Goal: Navigation & Orientation: Find specific page/section

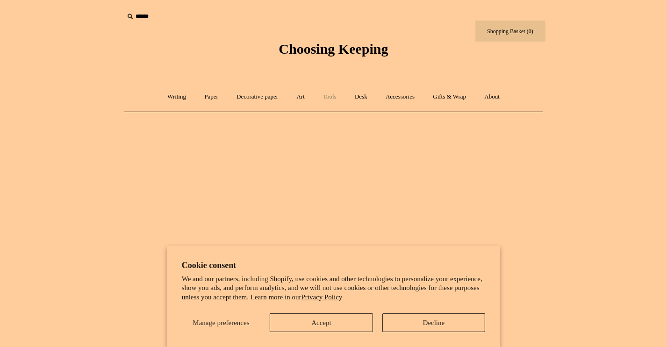
click at [329, 93] on link "Tools +" at bounding box center [329, 97] width 30 height 25
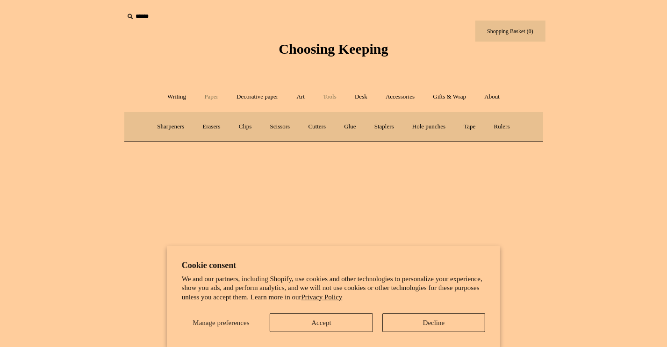
click at [202, 93] on link "Paper +" at bounding box center [211, 97] width 31 height 25
click at [188, 123] on link "Notebooks +" at bounding box center [202, 126] width 43 height 25
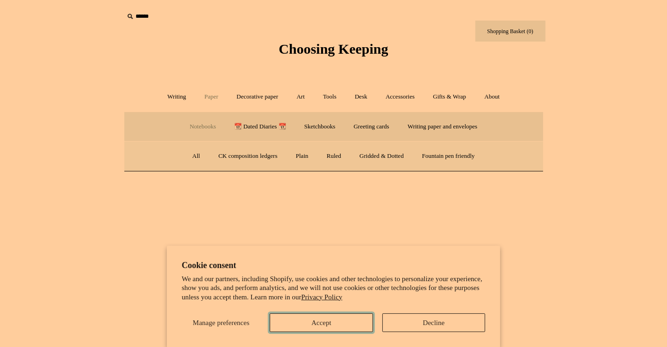
click at [310, 315] on button "Accept" at bounding box center [321, 322] width 103 height 19
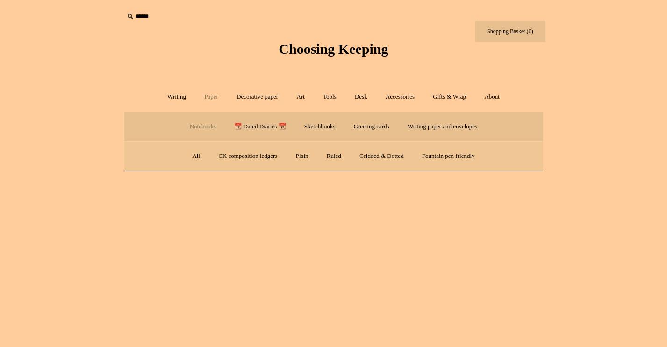
click at [202, 125] on link "Notebooks -" at bounding box center [202, 126] width 43 height 25
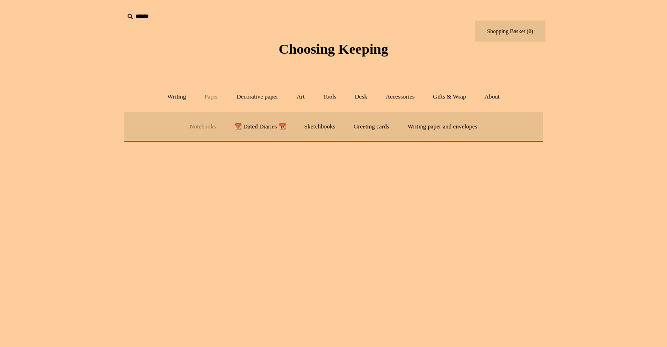
click at [202, 125] on link "Notebooks +" at bounding box center [202, 126] width 43 height 25
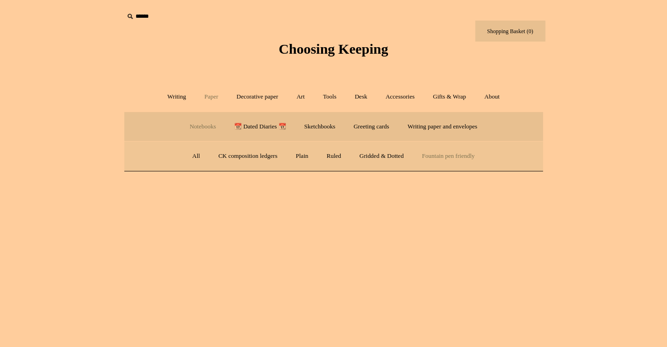
click at [444, 155] on link "Fountain pen friendly" at bounding box center [448, 156] width 70 height 25
